Goal: Task Accomplishment & Management: Use online tool/utility

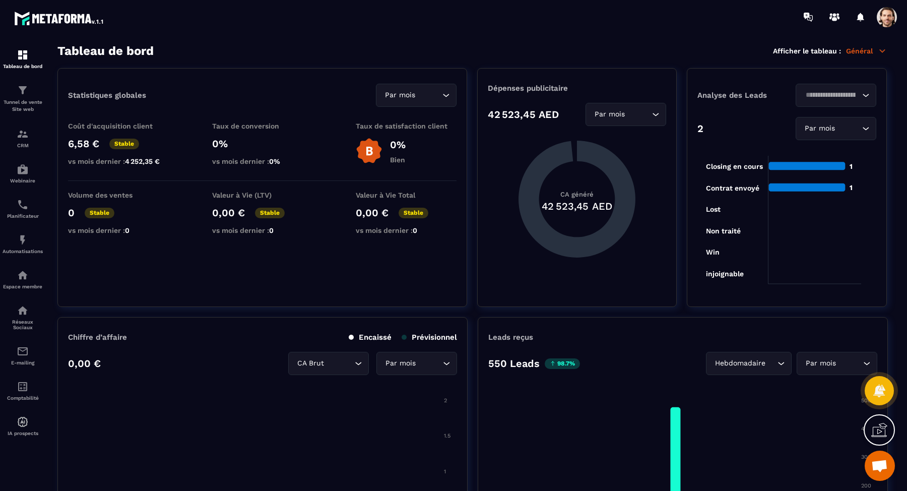
click at [886, 22] on span at bounding box center [887, 17] width 20 height 20
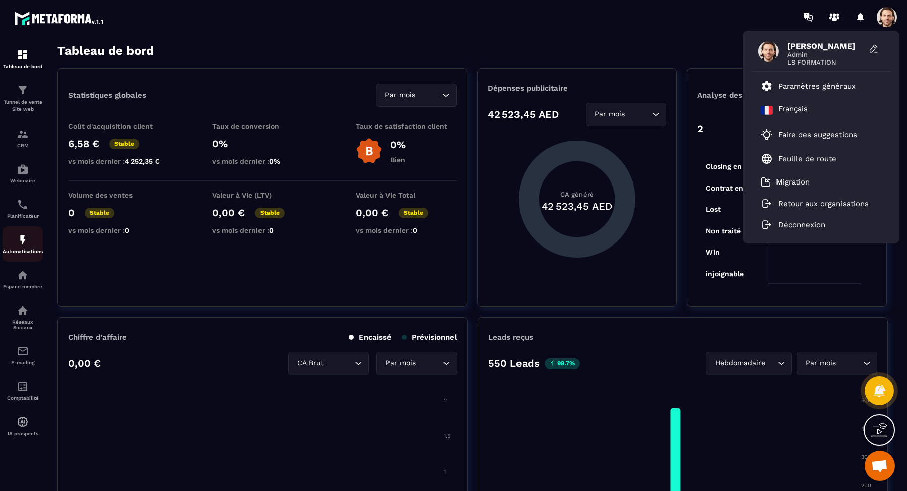
click at [25, 243] on img at bounding box center [23, 240] width 12 height 12
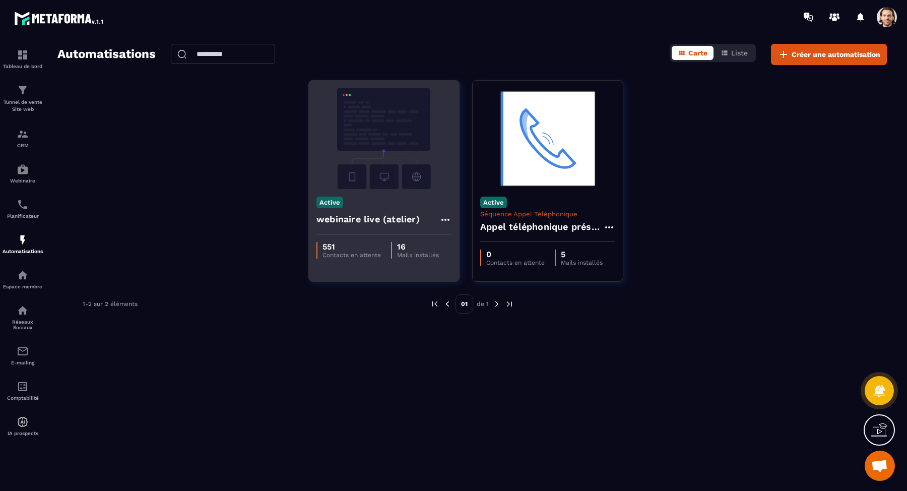
click at [381, 176] on img at bounding box center [384, 138] width 135 height 101
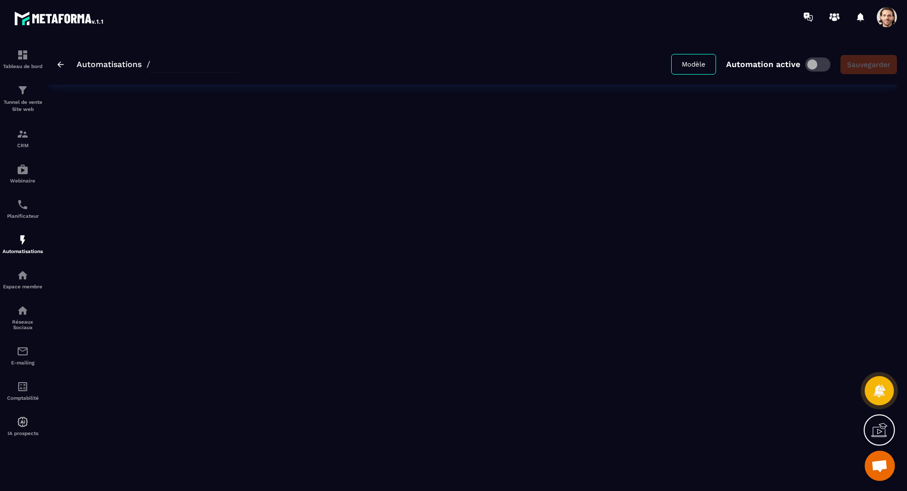
type input "**********"
